Goal: Find specific page/section: Find specific page/section

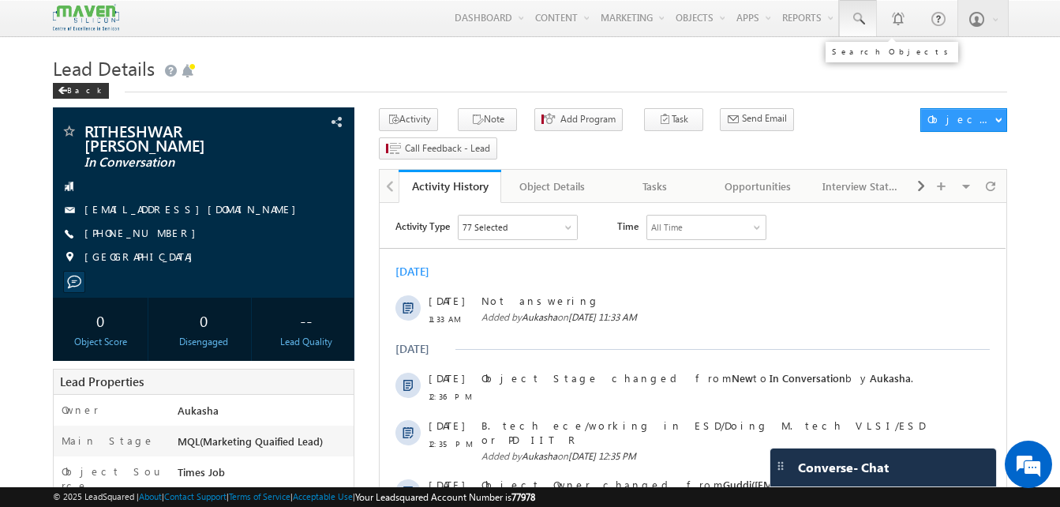
click at [855, 22] on span at bounding box center [858, 19] width 16 height 16
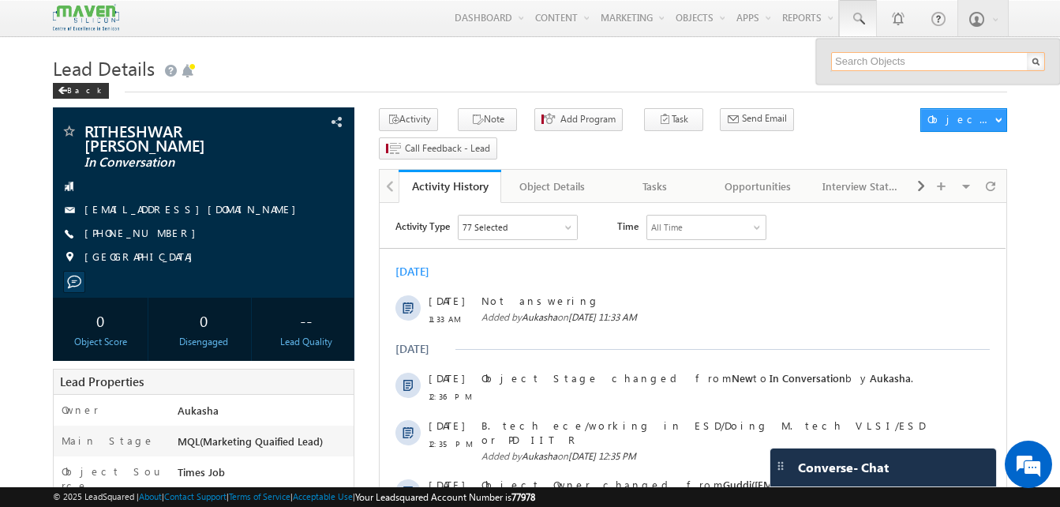
paste input "9731729990"
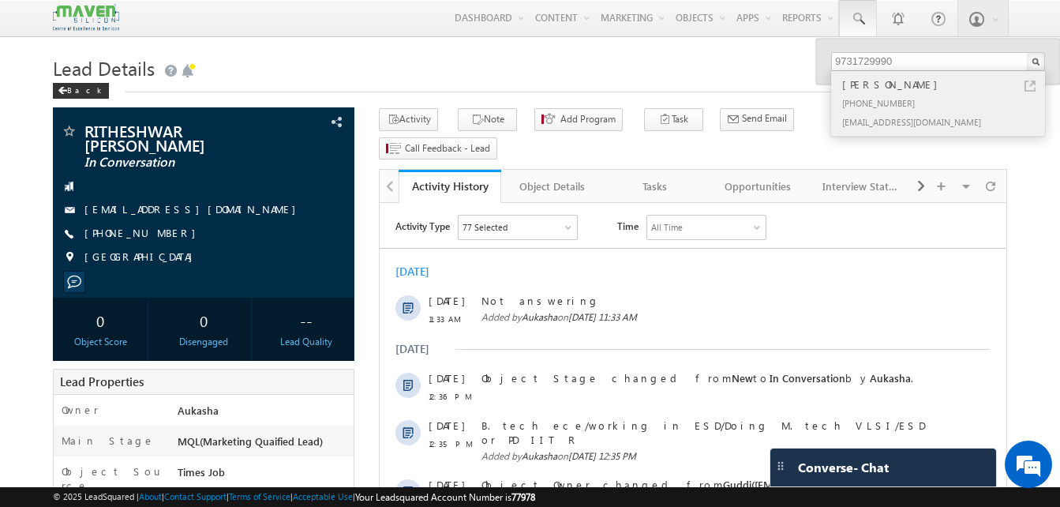
click at [1030, 88] on link at bounding box center [1030, 86] width 11 height 11
click at [533, 60] on h1 "Lead Details" at bounding box center [530, 66] width 955 height 31
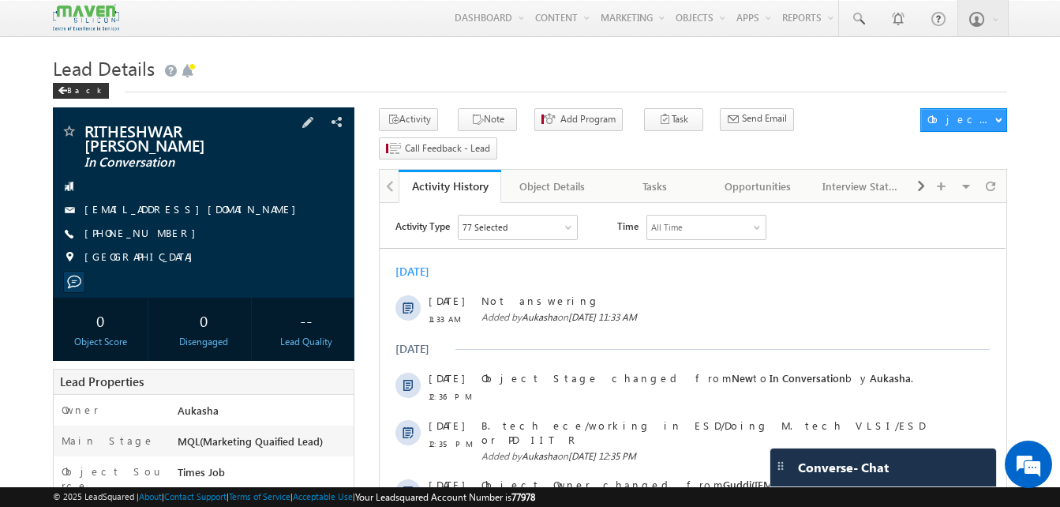
drag, startPoint x: 176, startPoint y: 234, endPoint x: 162, endPoint y: 235, distance: 14.2
click at [162, 235] on div "[PHONE_NUMBER]" at bounding box center [204, 234] width 286 height 16
copy div "[PHONE_NUMBER]"
click at [529, 81] on h1 "Lead Details" at bounding box center [530, 66] width 955 height 31
drag, startPoint x: 171, startPoint y: 238, endPoint x: 160, endPoint y: 235, distance: 11.5
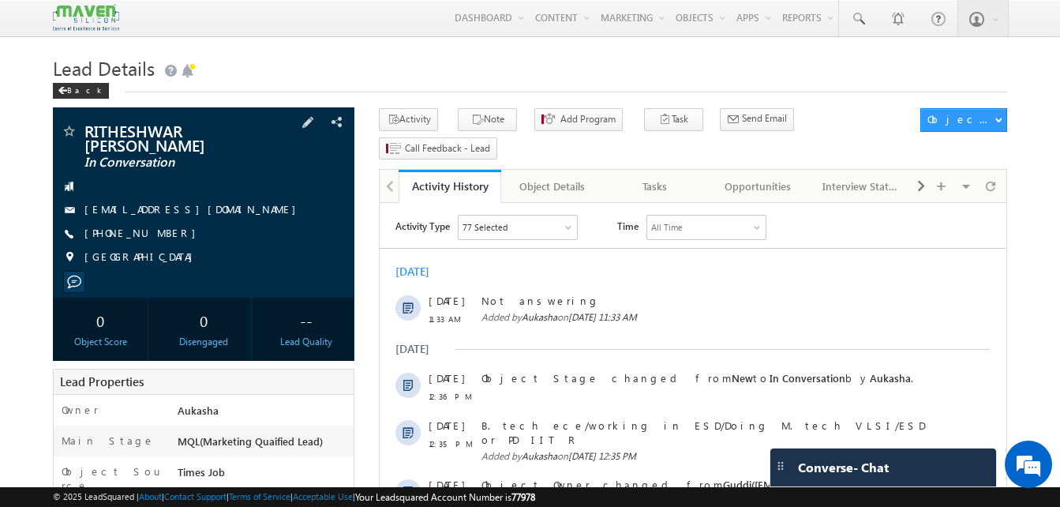
click at [160, 235] on div "[PHONE_NUMBER]" at bounding box center [204, 234] width 286 height 16
copy div "[PHONE_NUMBER]"
click at [861, 29] on link at bounding box center [858, 18] width 38 height 36
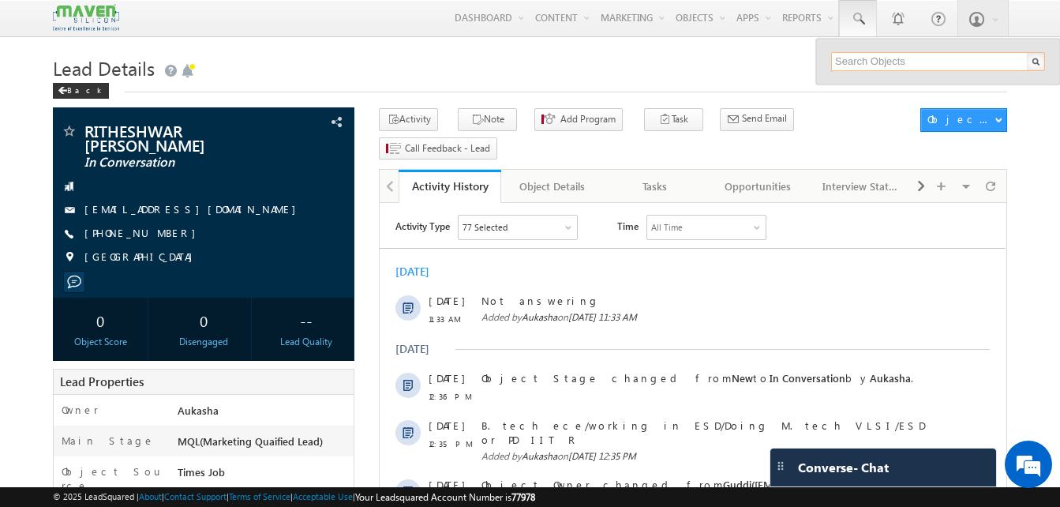
click at [848, 65] on input "text" at bounding box center [938, 61] width 214 height 19
type input "9880419733"
